Goal: Find specific page/section: Find specific page/section

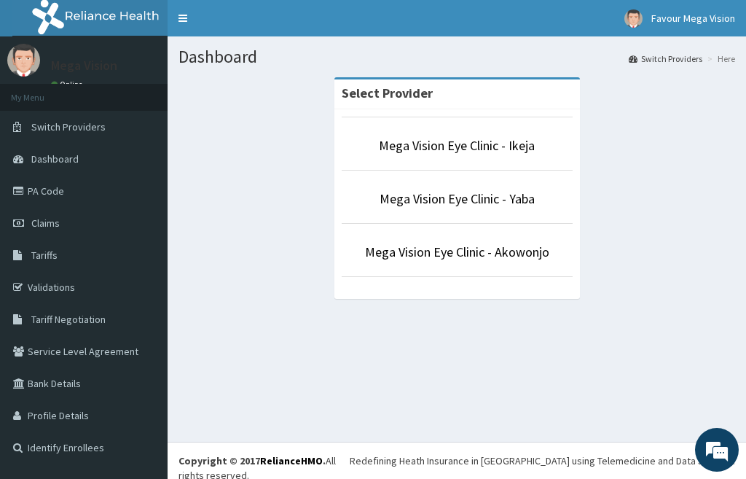
click at [39, 194] on link "PA Code" at bounding box center [84, 191] width 168 height 32
click at [533, 204] on link "Mega Vision Eye Clinic - Yaba" at bounding box center [457, 198] width 155 height 17
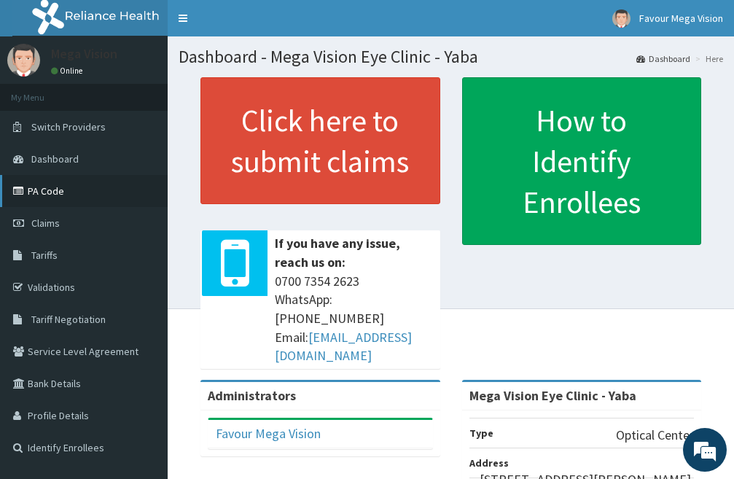
click at [60, 185] on link "PA Code" at bounding box center [84, 191] width 168 height 32
